Goal: Task Accomplishment & Management: Manage account settings

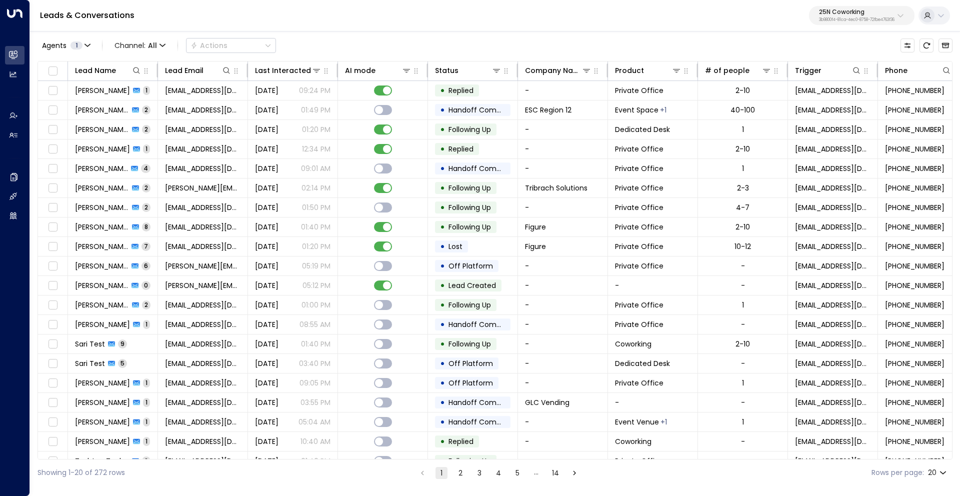
click at [847, 18] on p "3b9800f4-81ca-4ec0-8758-72fbe4763f36" at bounding box center [857, 20] width 76 height 4
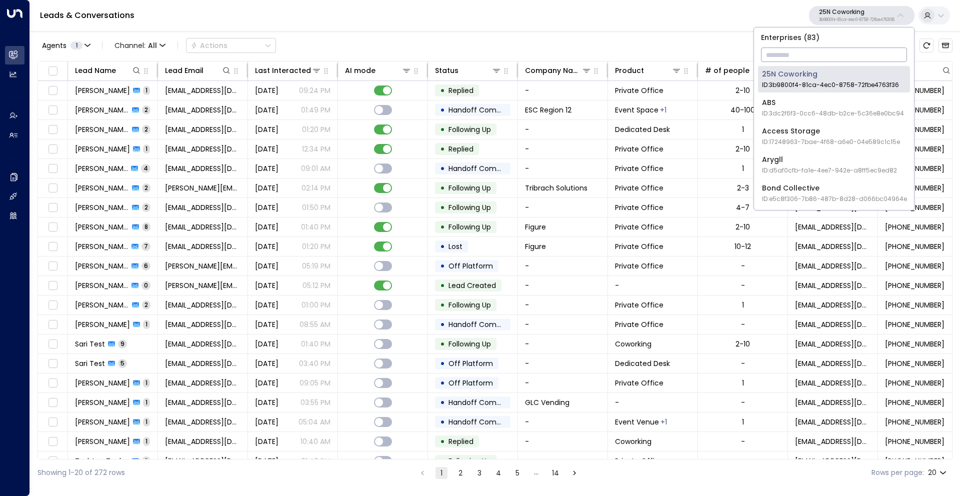
click at [815, 50] on input "text" at bounding box center [834, 55] width 146 height 19
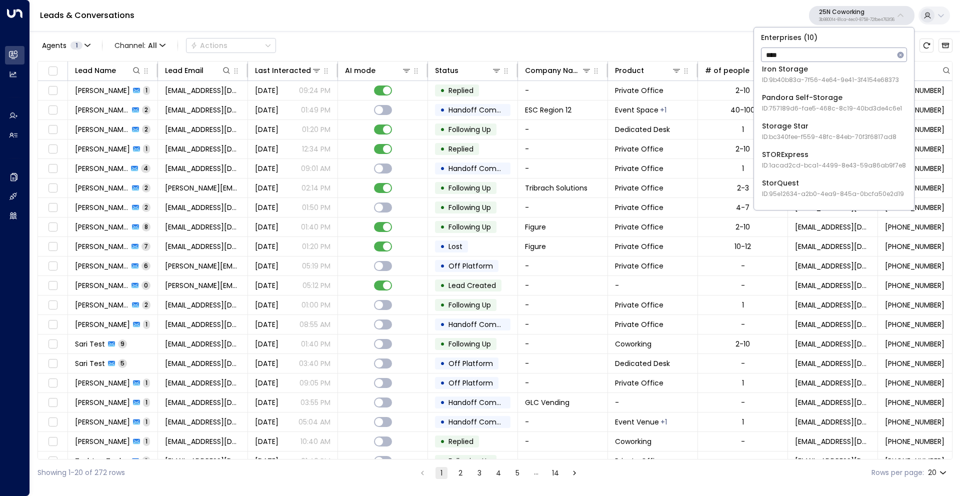
scroll to position [91, 0]
type input "****"
click at [806, 184] on div "StorQuest ID: 95e12634-a2b0-4ea9-845a-0bcfa50e2d19" at bounding box center [833, 188] width 142 height 21
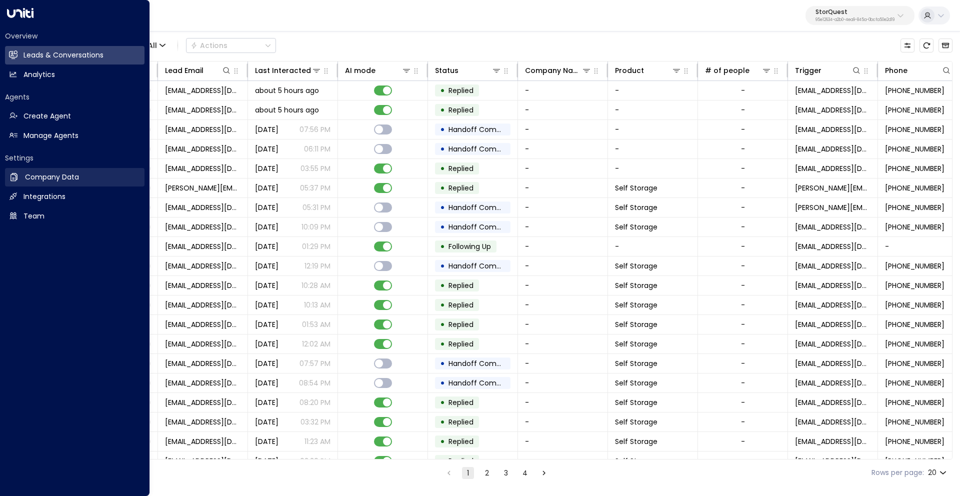
click at [46, 177] on h2 "Company Data" at bounding box center [52, 177] width 54 height 11
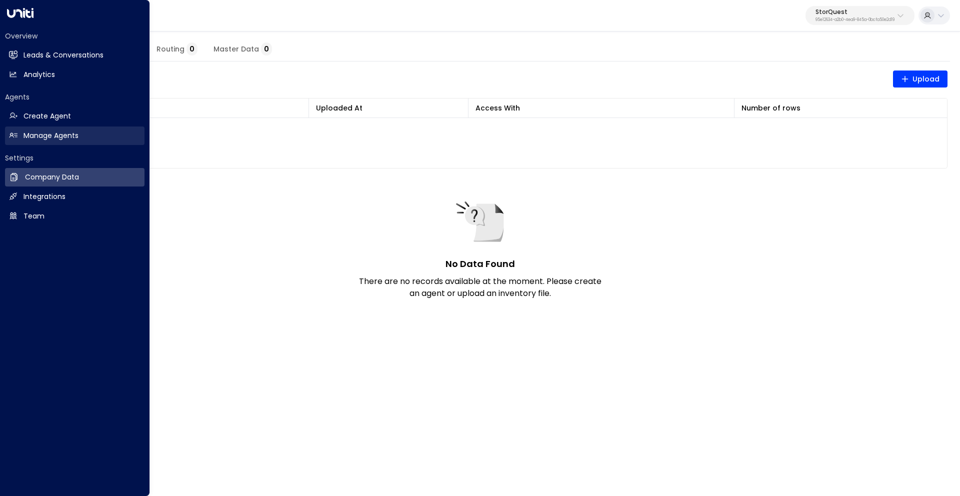
click at [44, 136] on h2 "Manage Agents" at bounding box center [51, 136] width 55 height 11
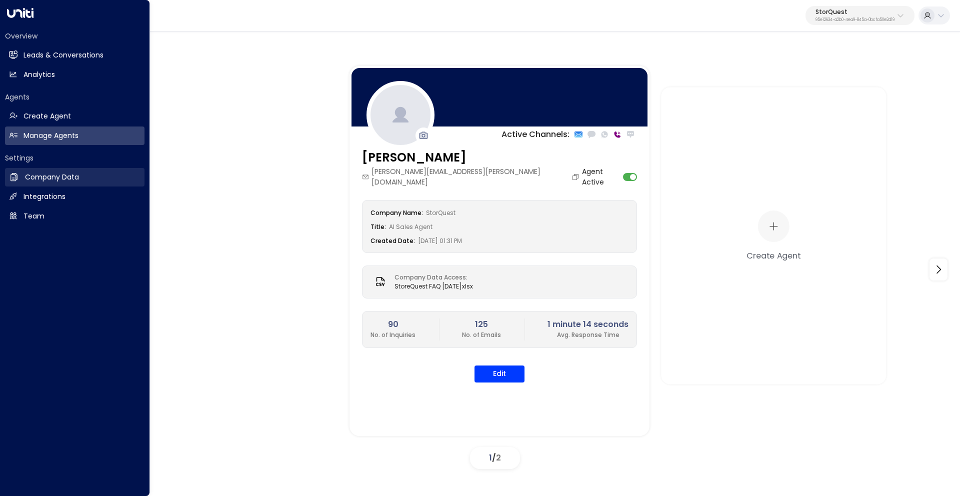
click at [32, 177] on h2 "Company Data" at bounding box center [52, 177] width 54 height 11
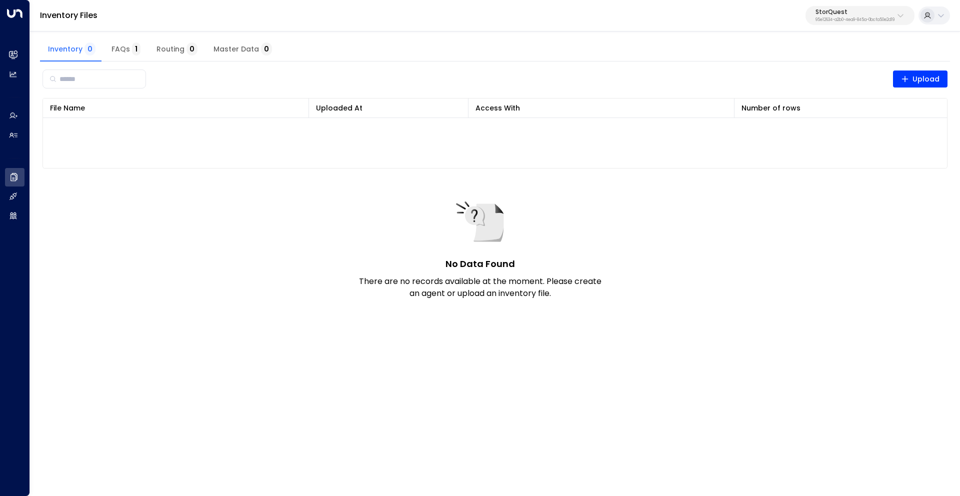
click at [226, 54] on span "Master Data 0" at bounding box center [243, 49] width 59 height 9
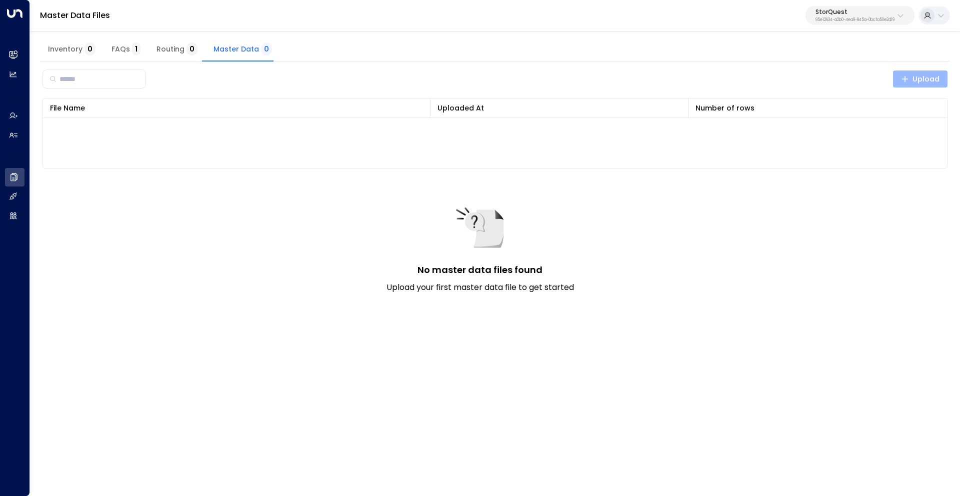
click at [917, 76] on span "Upload" at bounding box center [920, 79] width 39 height 13
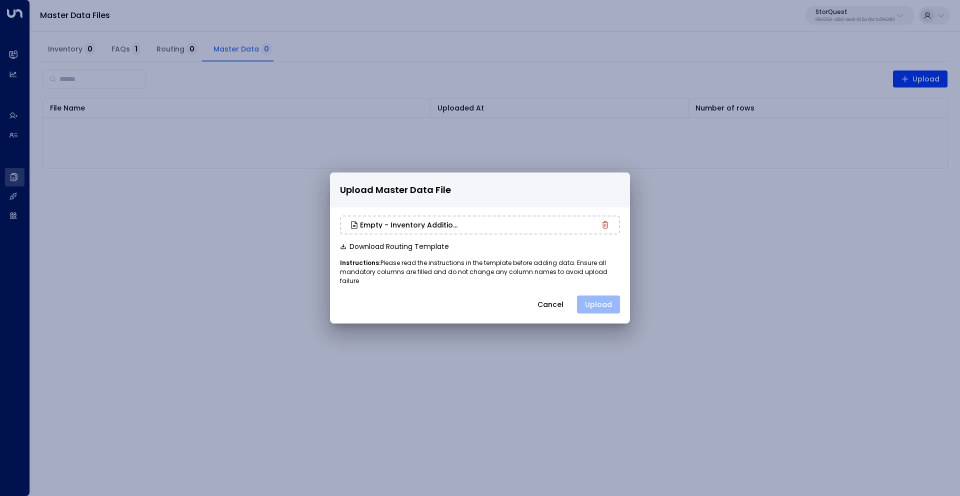
click at [606, 304] on button "Upload" at bounding box center [598, 305] width 43 height 18
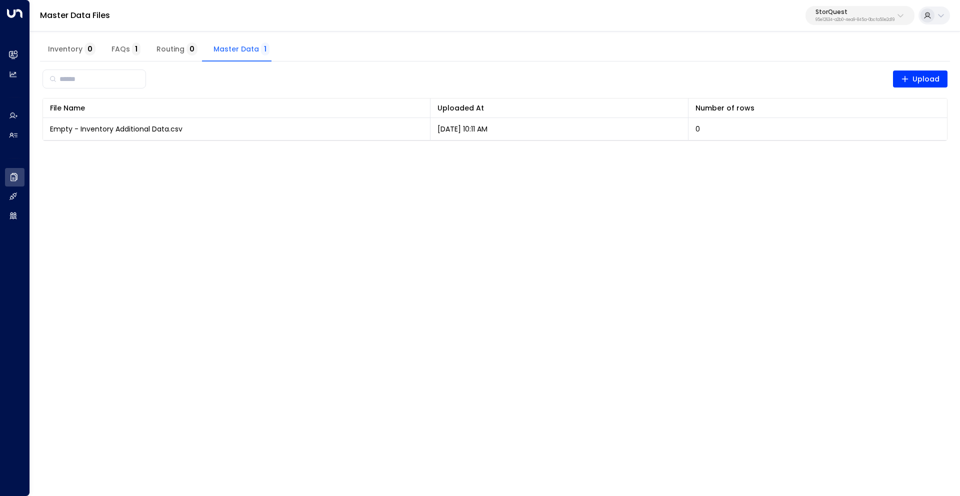
click at [68, 50] on span "Inventory 0" at bounding box center [72, 49] width 48 height 9
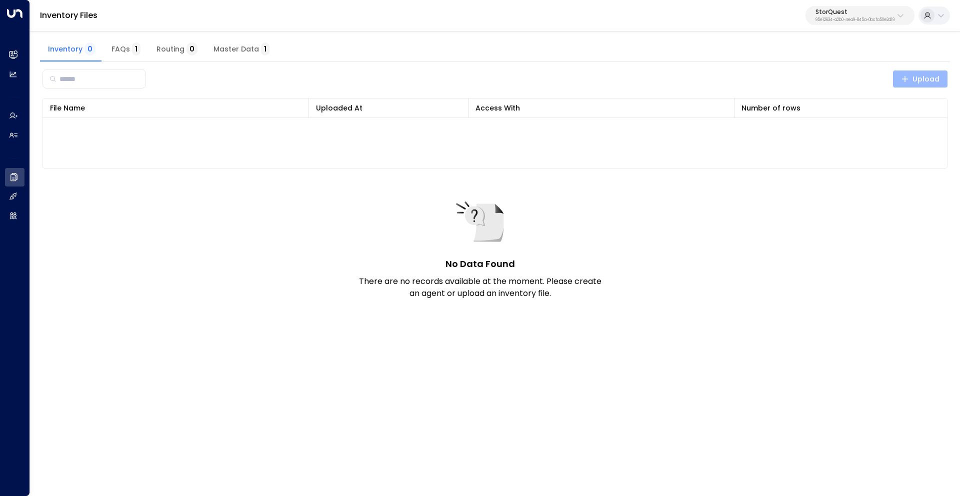
click at [933, 81] on span "Upload" at bounding box center [920, 79] width 39 height 13
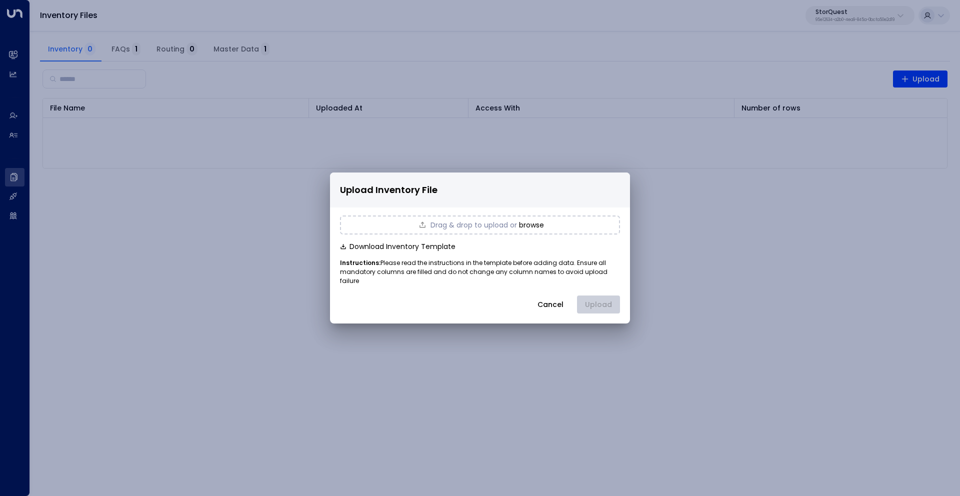
click at [541, 228] on button "browse" at bounding box center [531, 225] width 25 height 8
click at [617, 296] on button "Upload" at bounding box center [598, 305] width 43 height 18
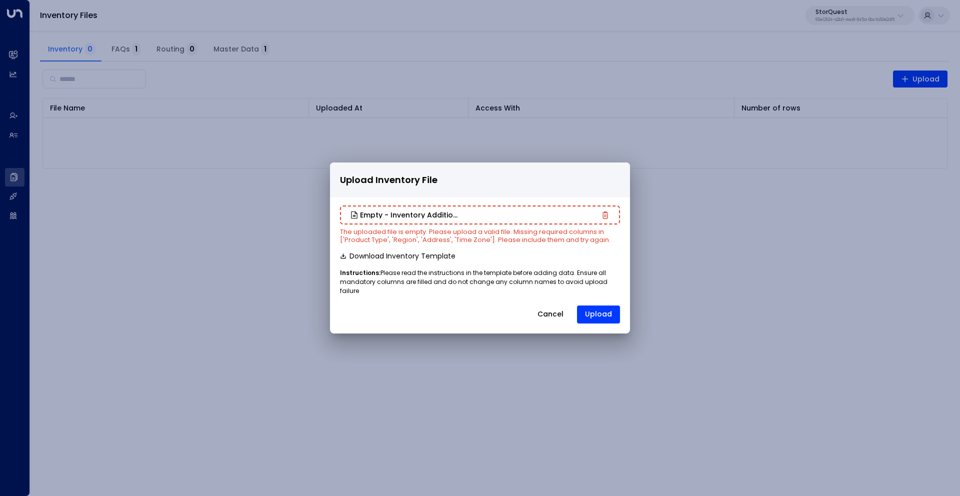
click at [606, 219] on icon "button" at bounding box center [606, 216] width 8 height 8
click at [552, 310] on button "Cancel" at bounding box center [550, 315] width 43 height 18
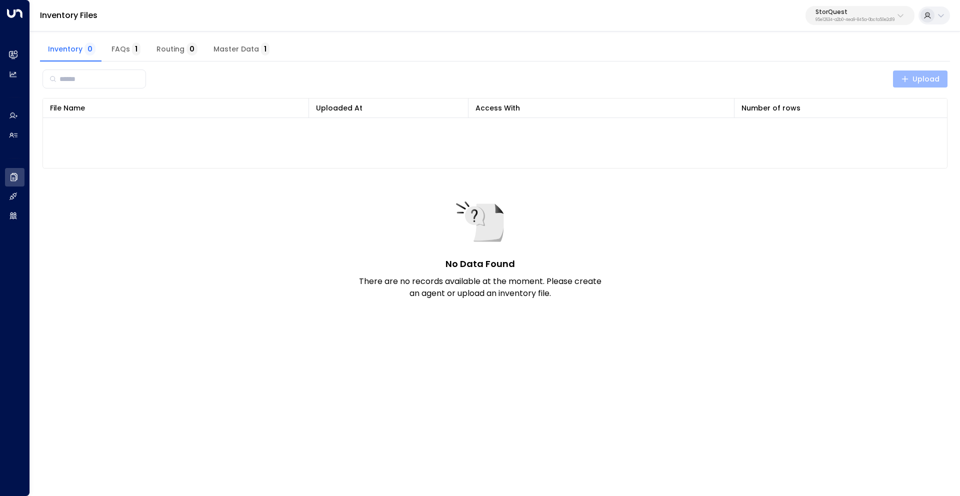
click at [913, 80] on span "Upload" at bounding box center [920, 79] width 39 height 13
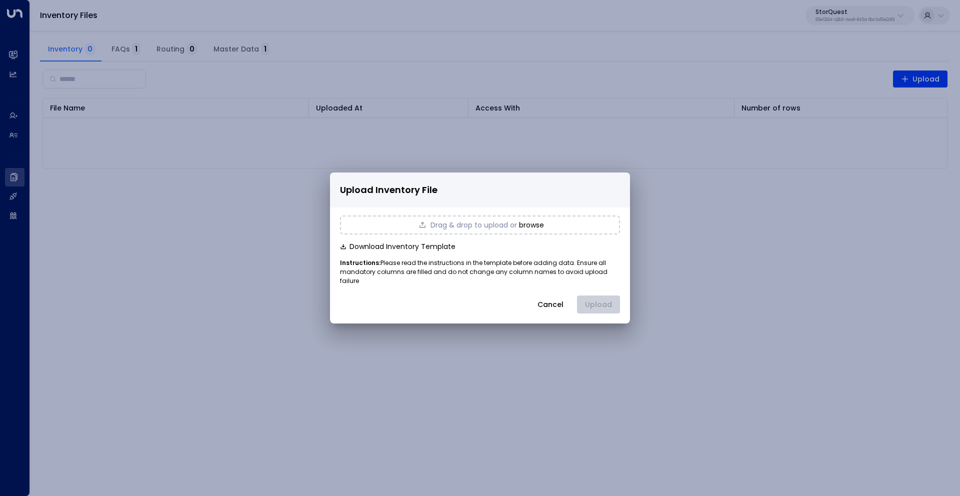
click at [528, 229] on button "browse" at bounding box center [531, 225] width 25 height 8
click at [600, 300] on button "Upload" at bounding box center [598, 305] width 43 height 18
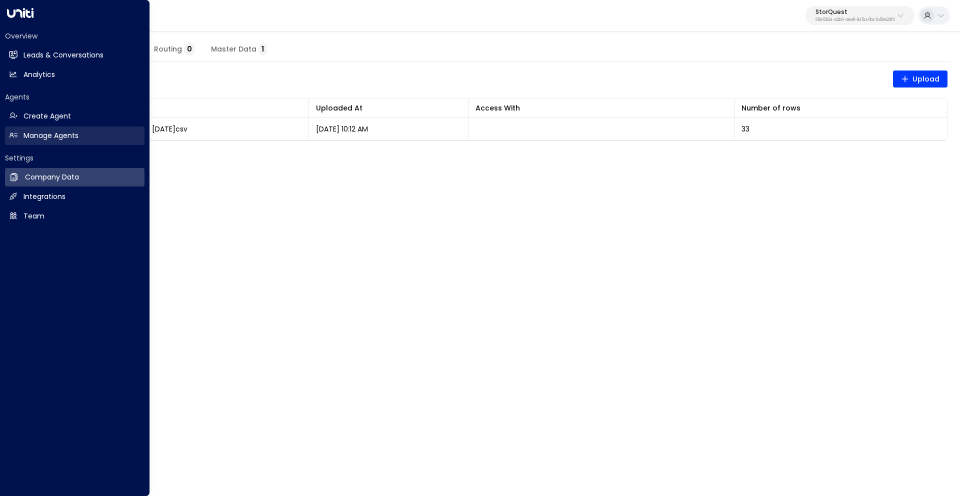
click at [46, 134] on h2 "Manage Agents" at bounding box center [51, 136] width 55 height 11
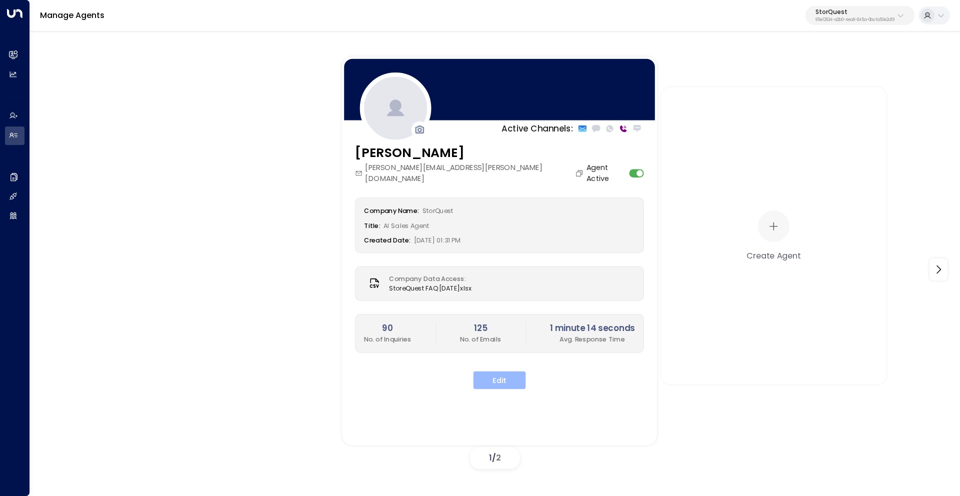
click at [525, 371] on button "Edit" at bounding box center [500, 380] width 53 height 18
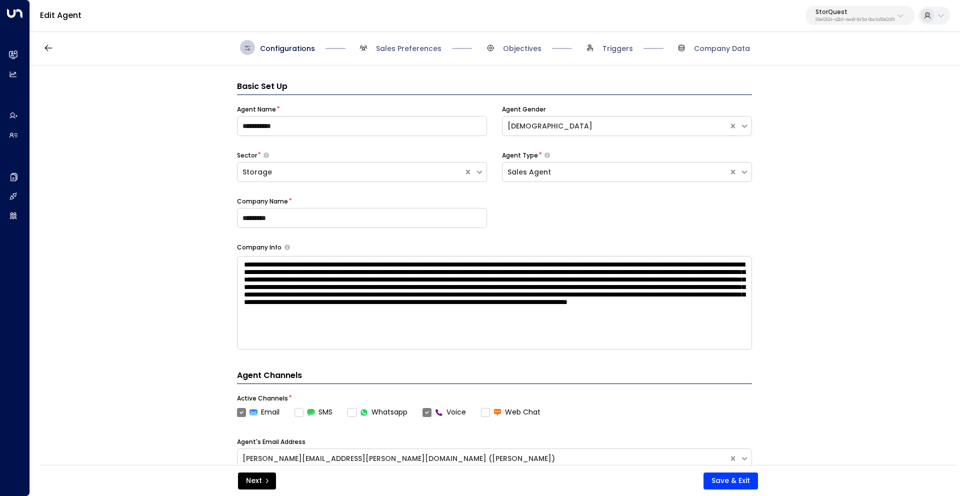
scroll to position [15, 0]
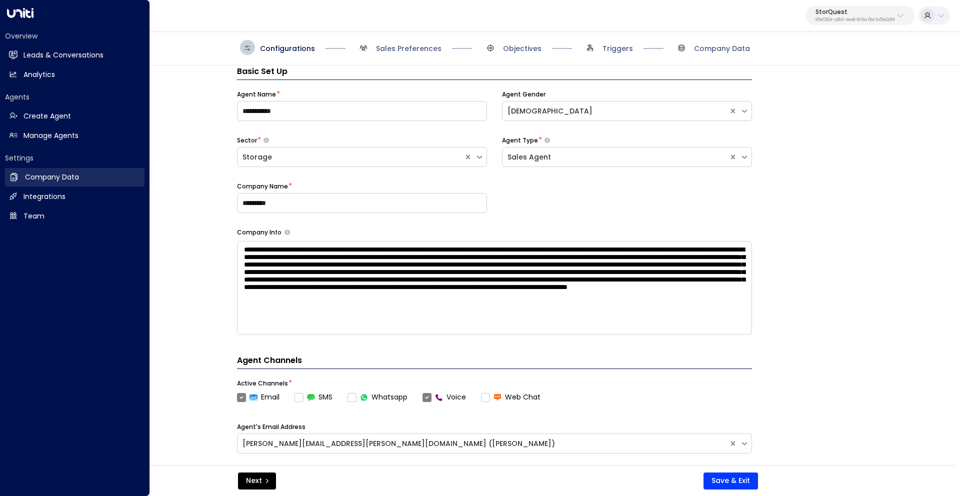
click at [31, 179] on h2 "Company Data" at bounding box center [52, 177] width 54 height 11
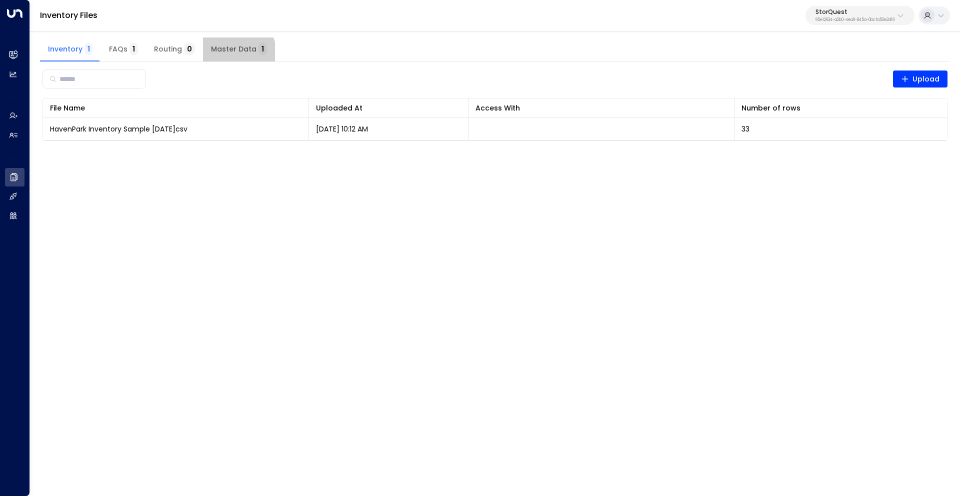
click at [235, 53] on span "Master Data 1" at bounding box center [239, 49] width 56 height 9
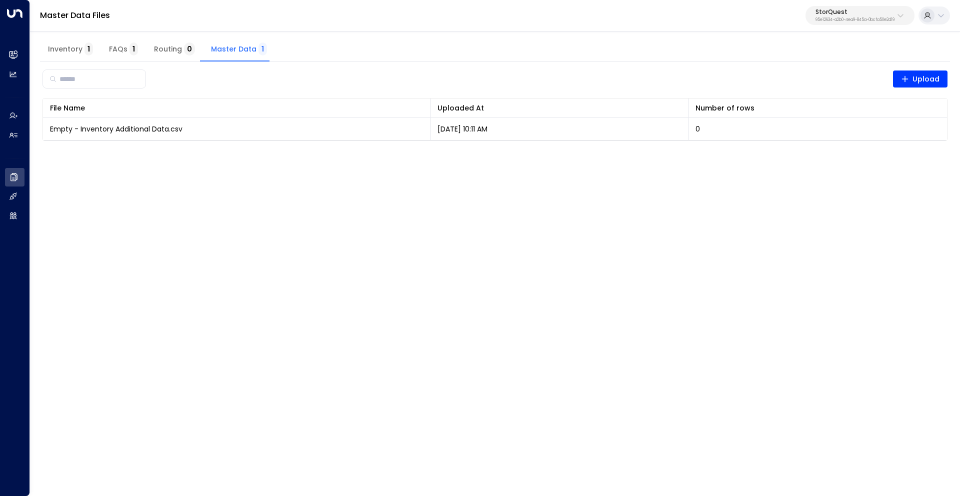
click at [81, 51] on span "Inventory 1" at bounding box center [70, 49] width 45 height 9
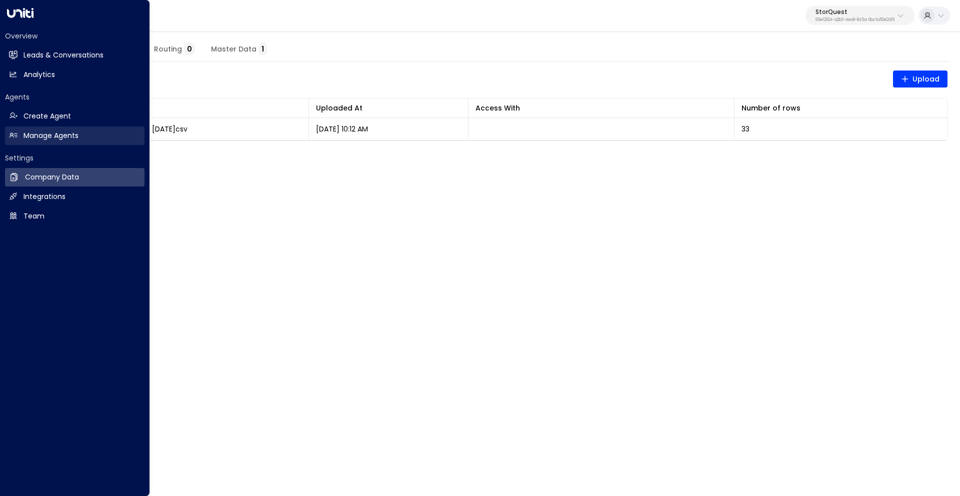
click at [52, 138] on h2 "Manage Agents" at bounding box center [51, 136] width 55 height 11
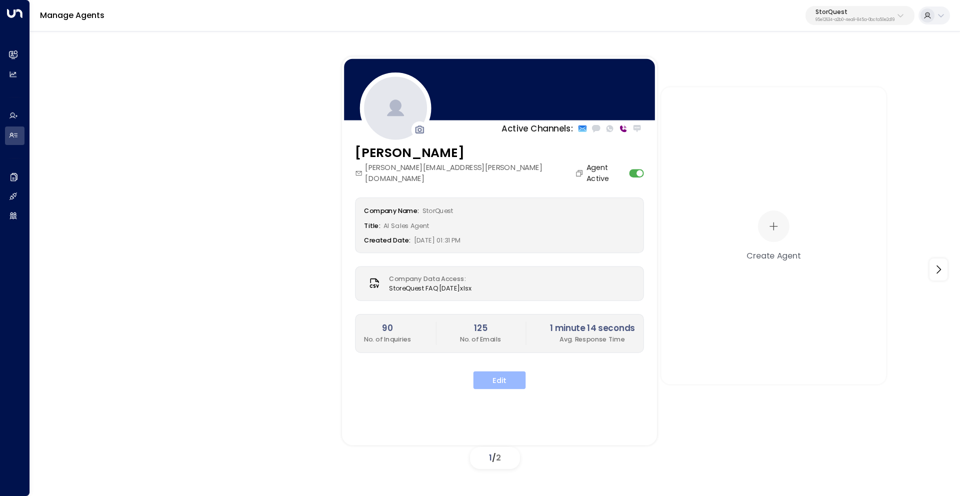
click at [518, 371] on button "Edit" at bounding box center [500, 380] width 53 height 18
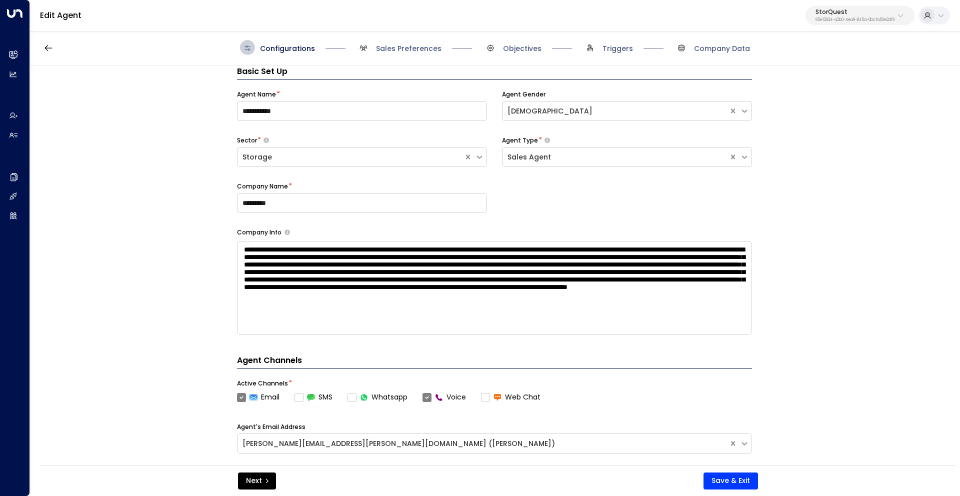
scroll to position [11, 0]
click at [148, 222] on div "**********" at bounding box center [494, 269] width 929 height 406
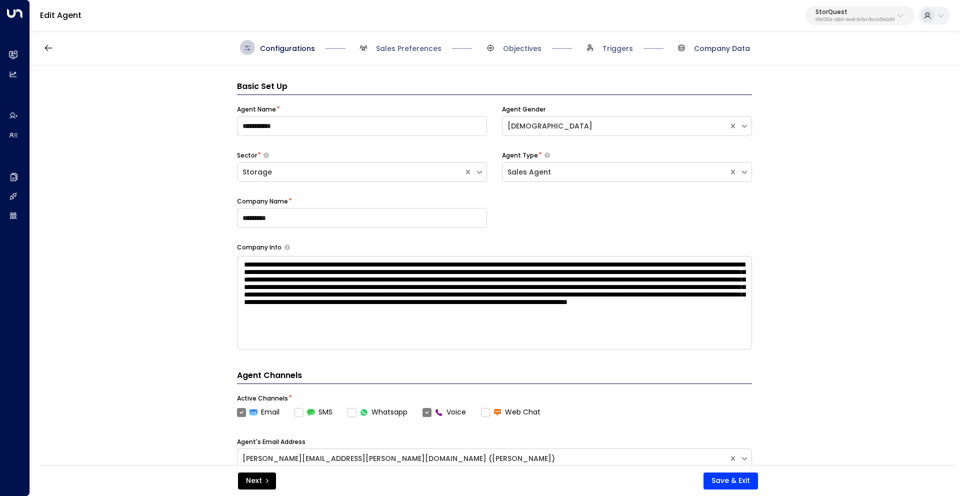
click at [726, 53] on span "Company Data" at bounding box center [722, 49] width 56 height 10
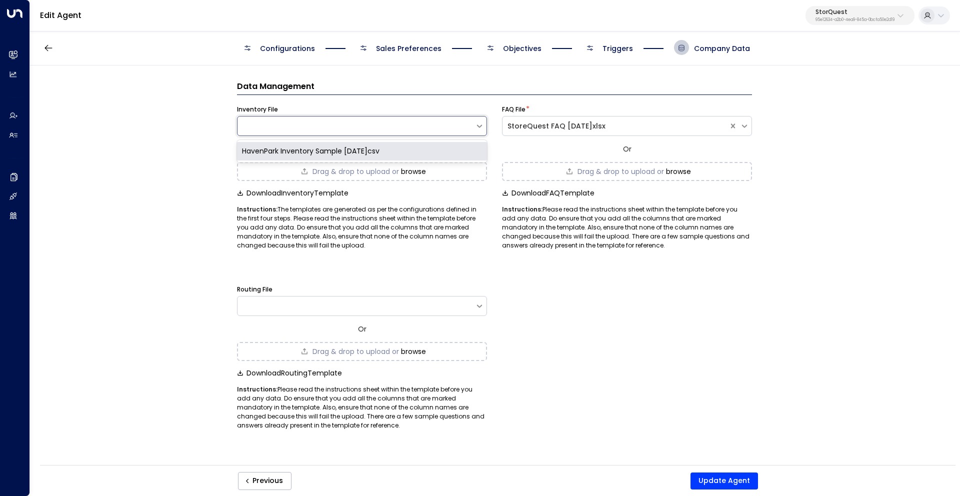
click at [471, 123] on div at bounding box center [357, 126] width 238 height 10
click at [347, 149] on div "HavenPark Inventory Sample [DATE]csv" at bounding box center [362, 151] width 250 height 19
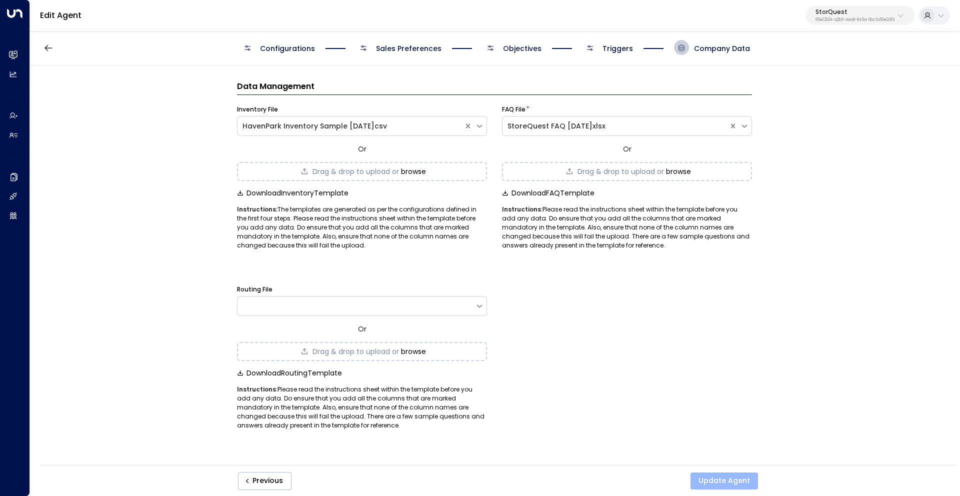
click at [730, 484] on button "Update Agent" at bounding box center [725, 481] width 68 height 17
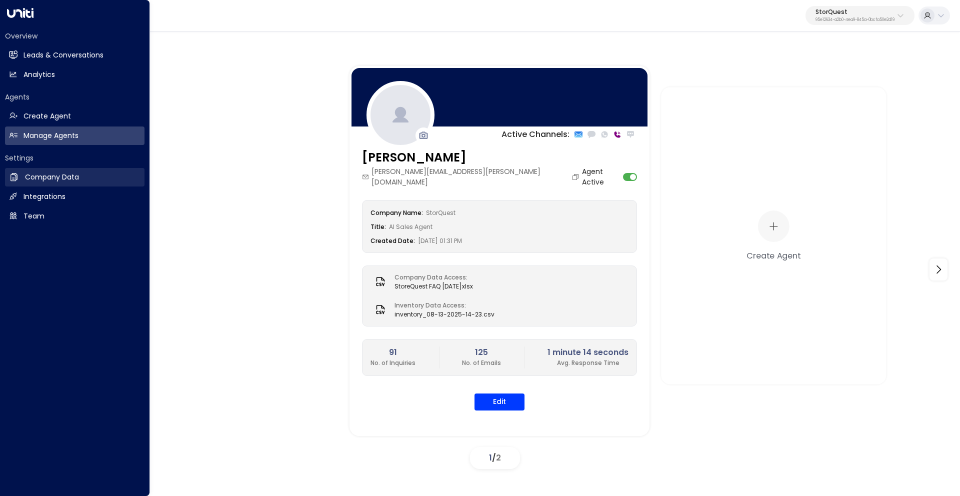
click at [30, 176] on h2 "Company Data" at bounding box center [52, 177] width 54 height 11
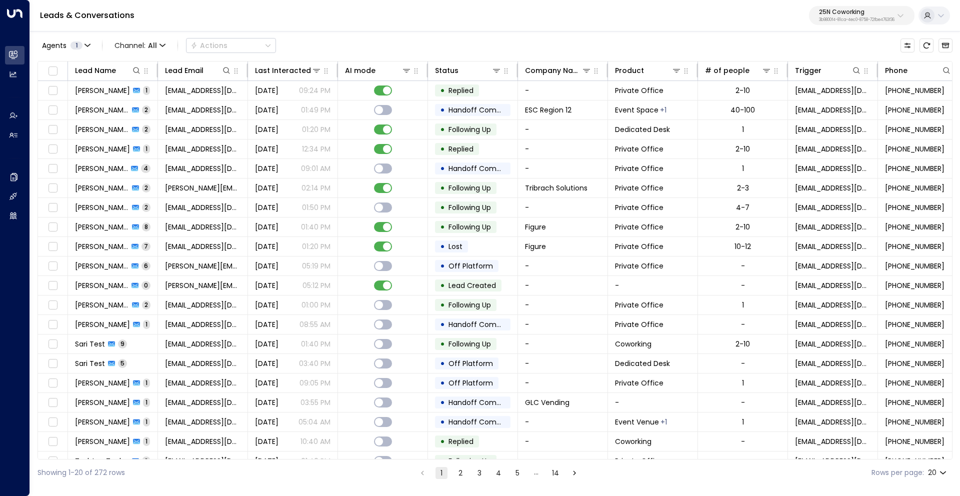
click at [850, 6] on button "25N Coworking 3b9800f4-81ca-4ec0-8758-72fbe4763f36" at bounding box center [862, 15] width 106 height 19
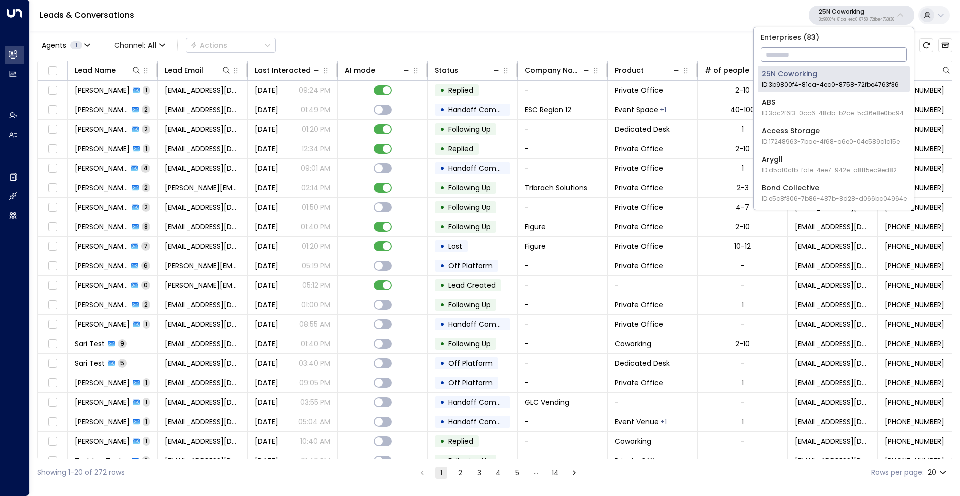
click at [809, 58] on input "text" at bounding box center [834, 55] width 146 height 19
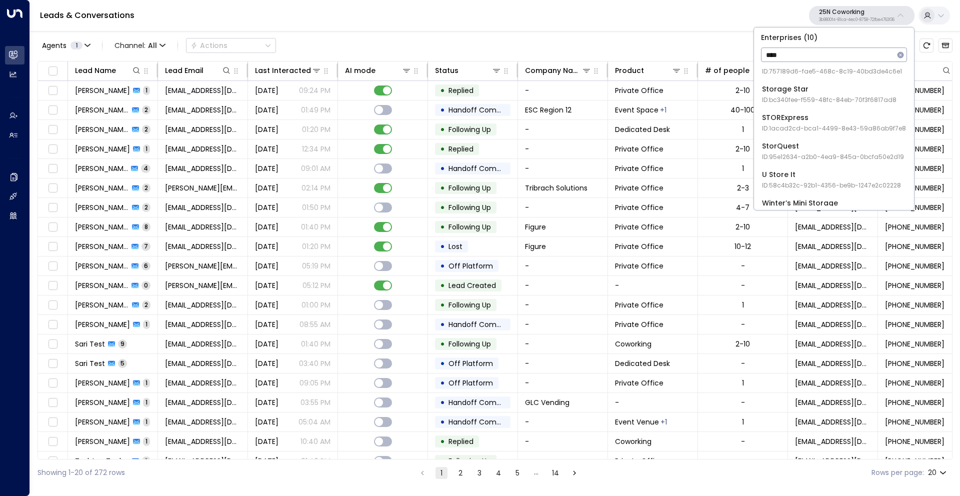
scroll to position [143, 0]
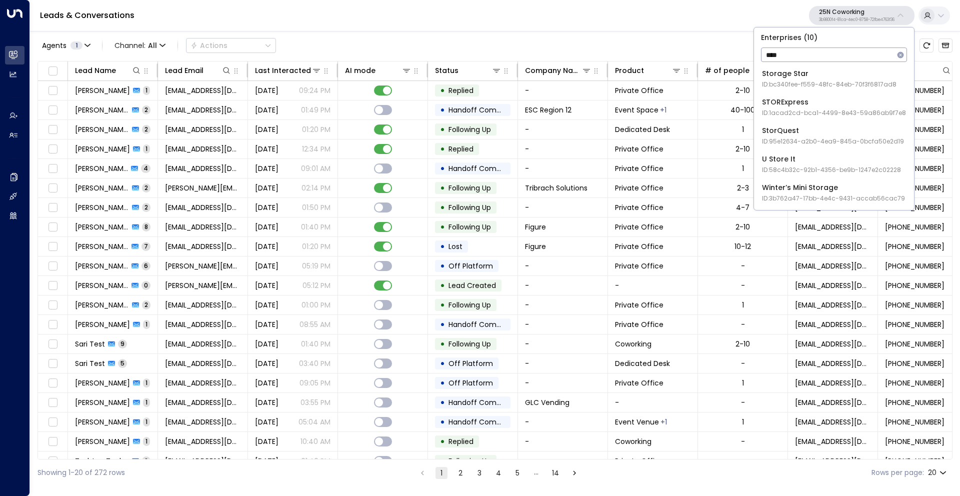
type input "****"
click at [796, 136] on div "StorQuest ID: 95e12634-a2b0-4ea9-845a-0bcfa50e2d19" at bounding box center [833, 136] width 142 height 21
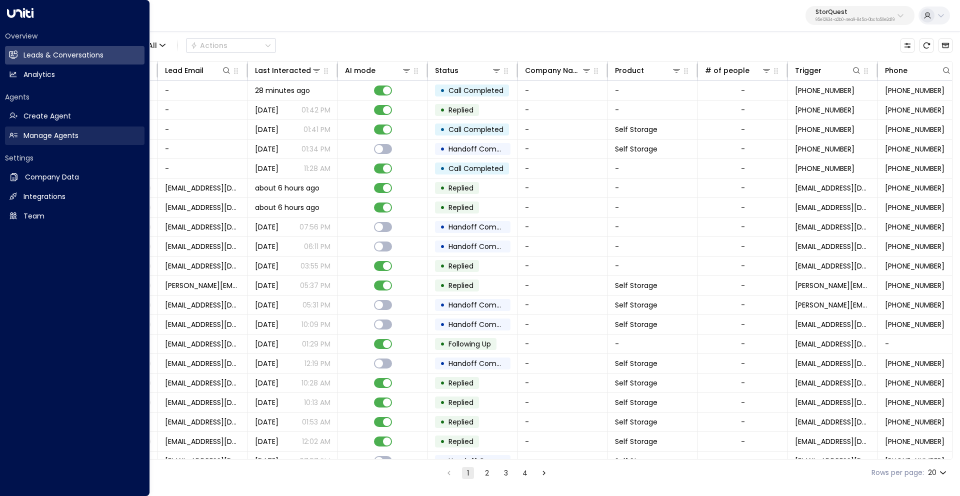
click at [50, 136] on h2 "Manage Agents" at bounding box center [51, 136] width 55 height 11
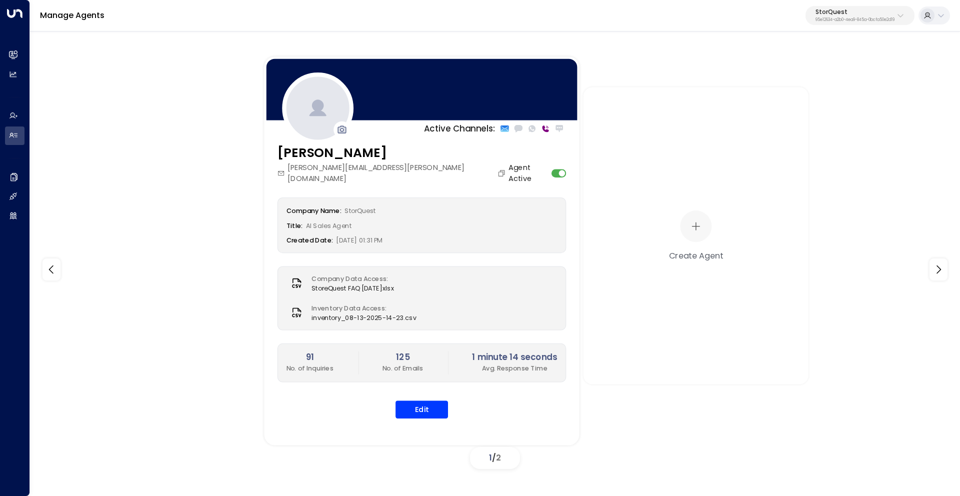
click at [358, 150] on h3 "[PERSON_NAME]" at bounding box center [393, 152] width 231 height 19
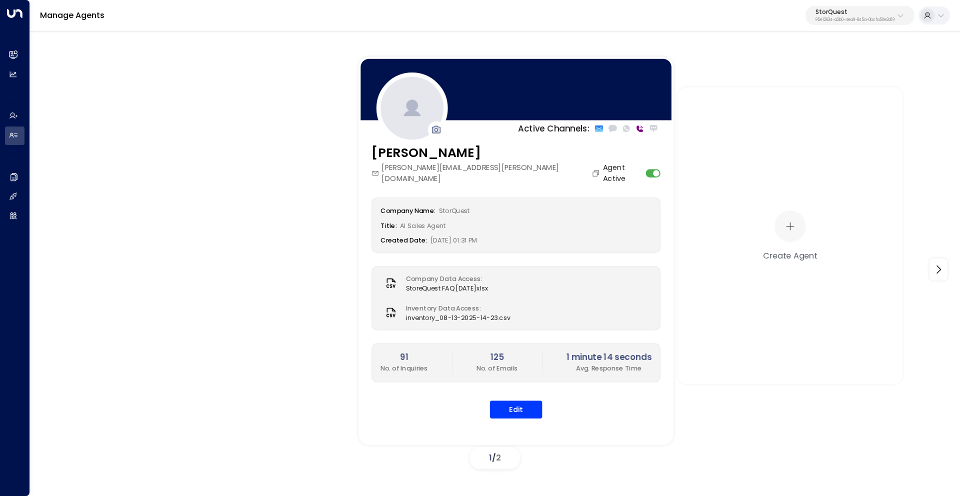
click at [392, 154] on h3 "[PERSON_NAME]" at bounding box center [487, 152] width 231 height 19
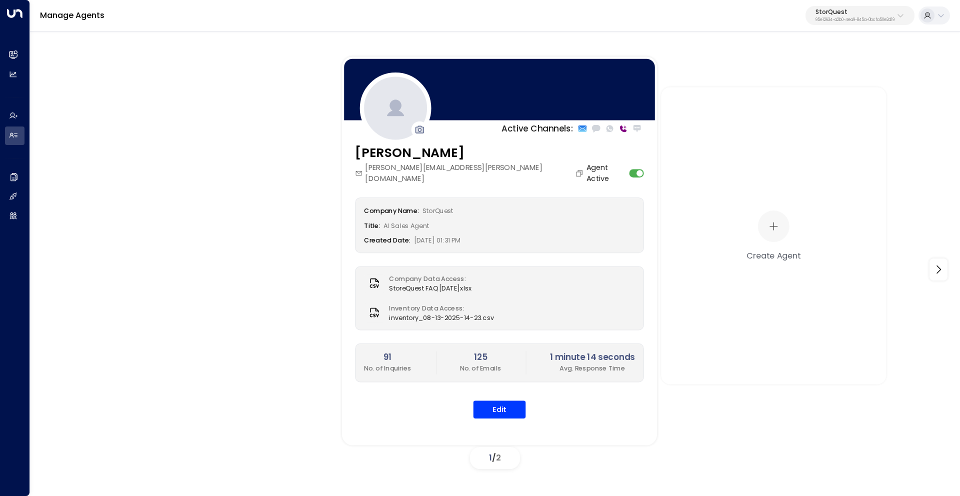
click at [392, 155] on h3 "[PERSON_NAME]" at bounding box center [470, 152] width 231 height 19
click at [381, 152] on h3 "[PERSON_NAME]" at bounding box center [470, 152] width 231 height 19
click at [381, 153] on h3 "[PERSON_NAME]" at bounding box center [470, 152] width 231 height 19
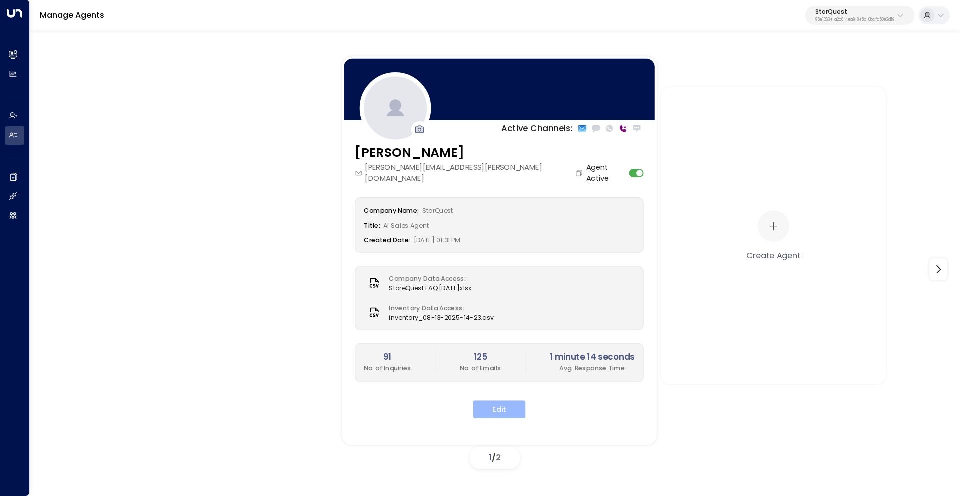
click at [506, 401] on button "Edit" at bounding box center [500, 410] width 53 height 18
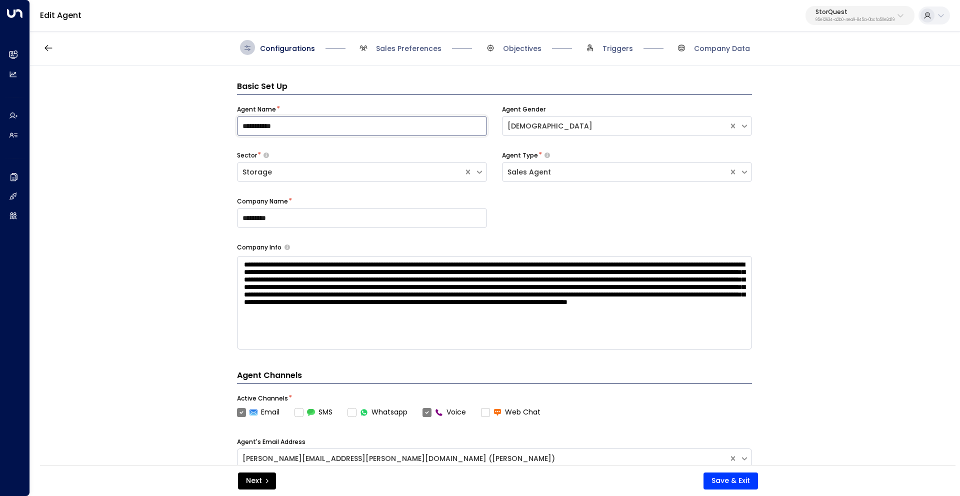
drag, startPoint x: 291, startPoint y: 125, endPoint x: 236, endPoint y: 125, distance: 54.5
click at [237, 125] on input "**********" at bounding box center [362, 126] width 250 height 20
click at [46, 46] on icon "button" at bounding box center [49, 48] width 10 height 10
